Goal: Check status: Check status

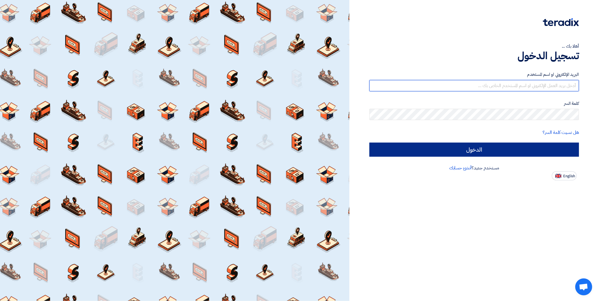
type input "[EMAIL_ADDRESS][DOMAIN_NAME]"
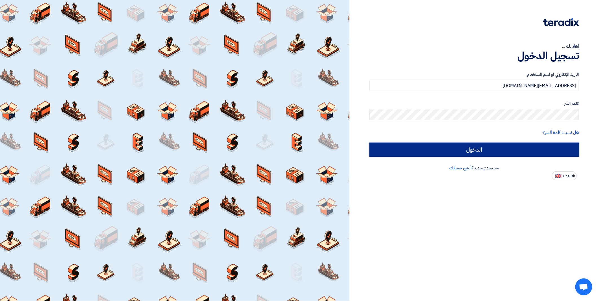
click at [412, 152] on input "الدخول" at bounding box center [474, 150] width 210 height 14
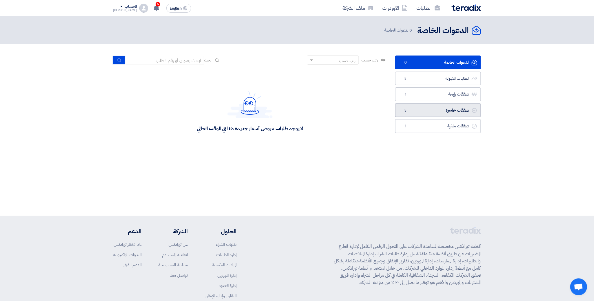
click at [443, 110] on link "صفقات خاسرة صفقات خاسرة 5" at bounding box center [438, 111] width 86 height 14
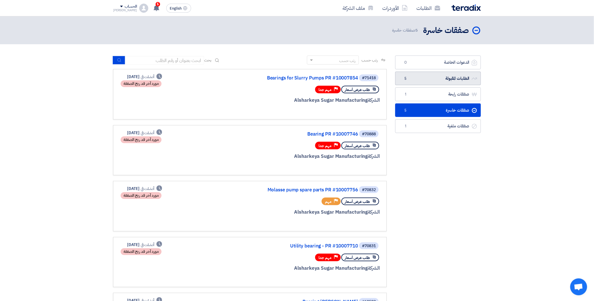
click at [422, 78] on link "الطلبات المقبولة الطلبات المقبولة 5" at bounding box center [438, 79] width 86 height 14
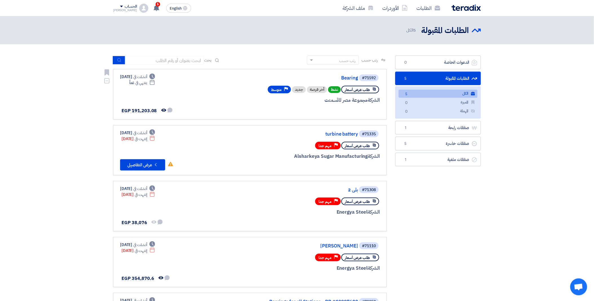
click at [274, 102] on div "الشركة مجموعة مصر للأسمنت" at bounding box center [312, 100] width 136 height 7
click at [175, 91] on div "#71592 Bearing طلب عرض أسعار نشط أخر فرصة جديد Priority متوسط الشركة مجموعة مصر…" at bounding box center [250, 94] width 260 height 41
click at [350, 79] on link "Bearing" at bounding box center [301, 78] width 113 height 5
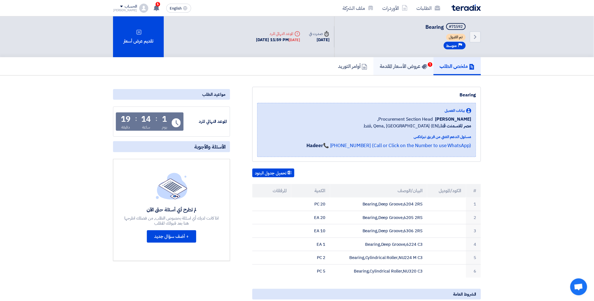
click at [401, 65] on h5 "عروض الأسعار المقدمة 1" at bounding box center [404, 66] width 48 height 6
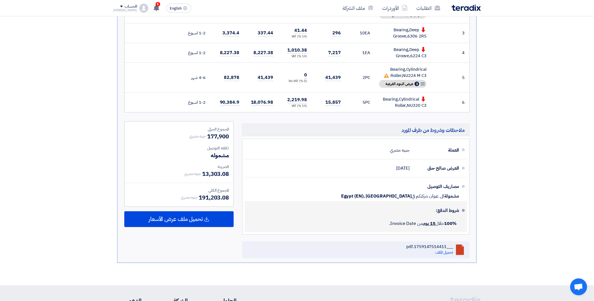
scroll to position [125, 0]
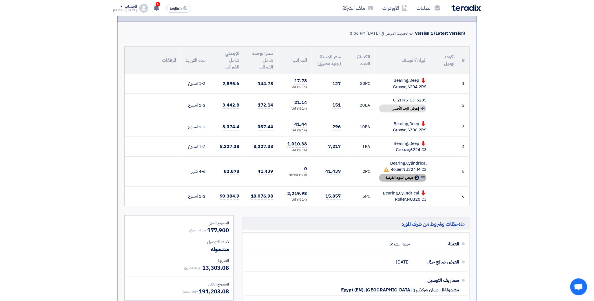
click at [421, 177] on icon "Breakdown" at bounding box center [423, 177] width 5 height 5
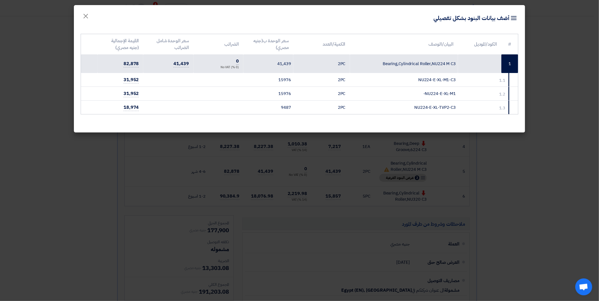
click at [543, 69] on modal-container "Item breakdown أضف بيانات البنود بشكل تفصيلي × # الكود/الموديل البيان/الوصف الك…" at bounding box center [299, 150] width 599 height 301
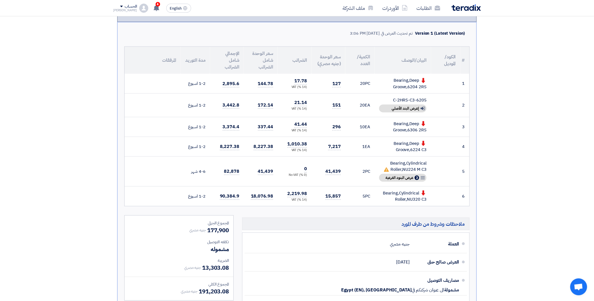
scroll to position [0, 0]
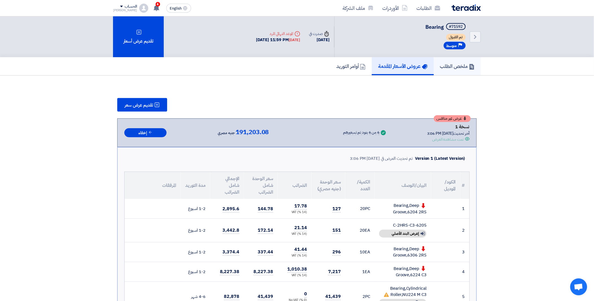
click at [443, 71] on link "ملخص الطلب" at bounding box center [457, 66] width 47 height 18
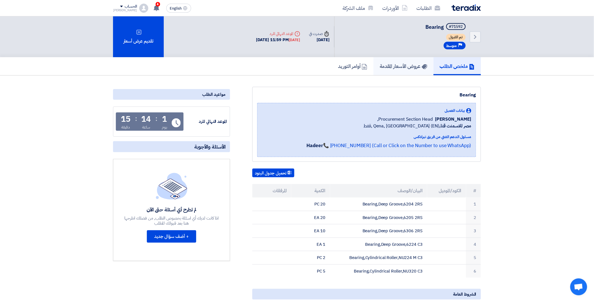
click at [384, 60] on link "عروض الأسعار المقدمة" at bounding box center [404, 66] width 60 height 18
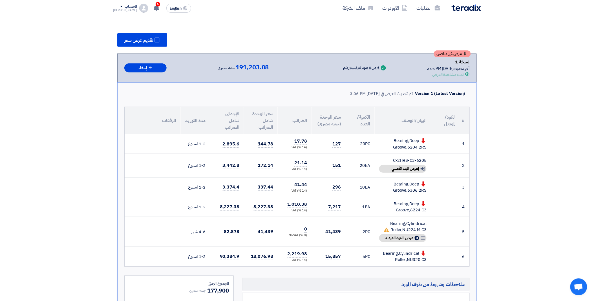
scroll to position [111, 0]
